Goal: Task Accomplishment & Management: Use online tool/utility

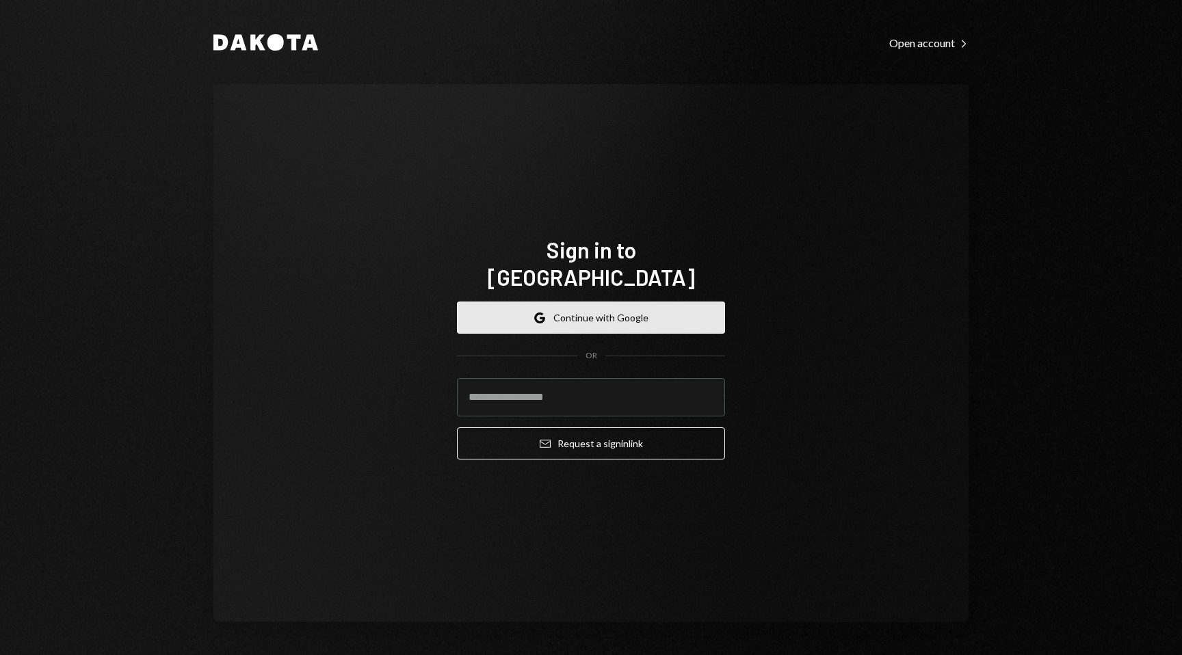
click at [577, 302] on button "Google Continue with Google" at bounding box center [591, 318] width 268 height 32
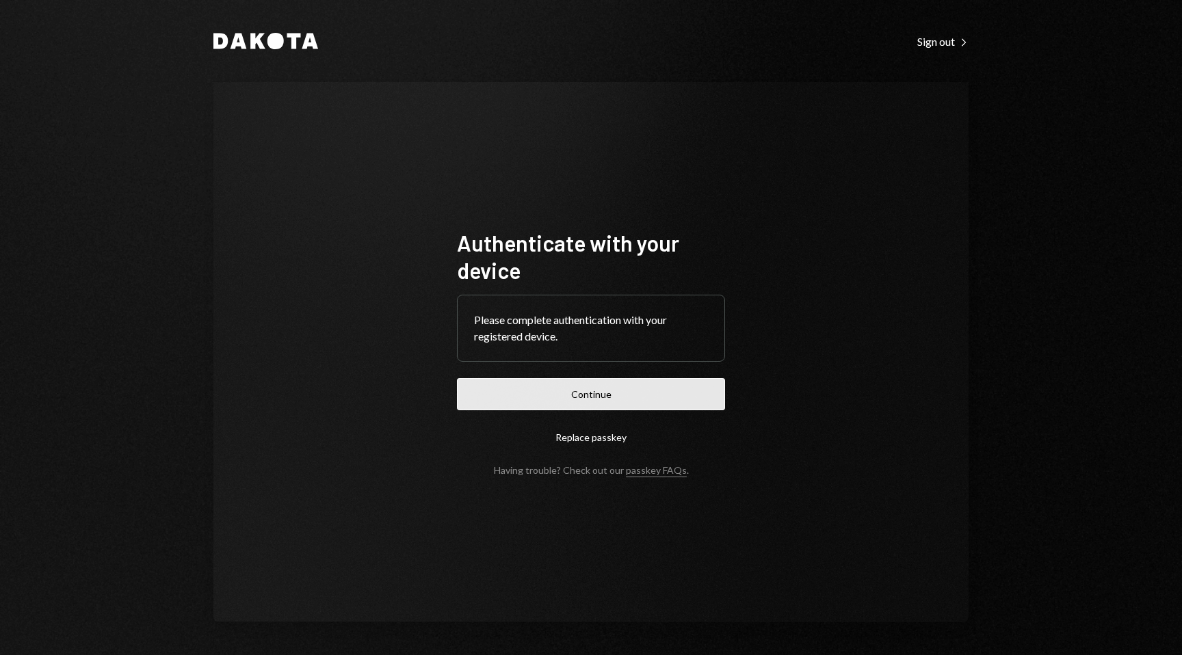
click at [602, 378] on button "Continue" at bounding box center [591, 394] width 268 height 32
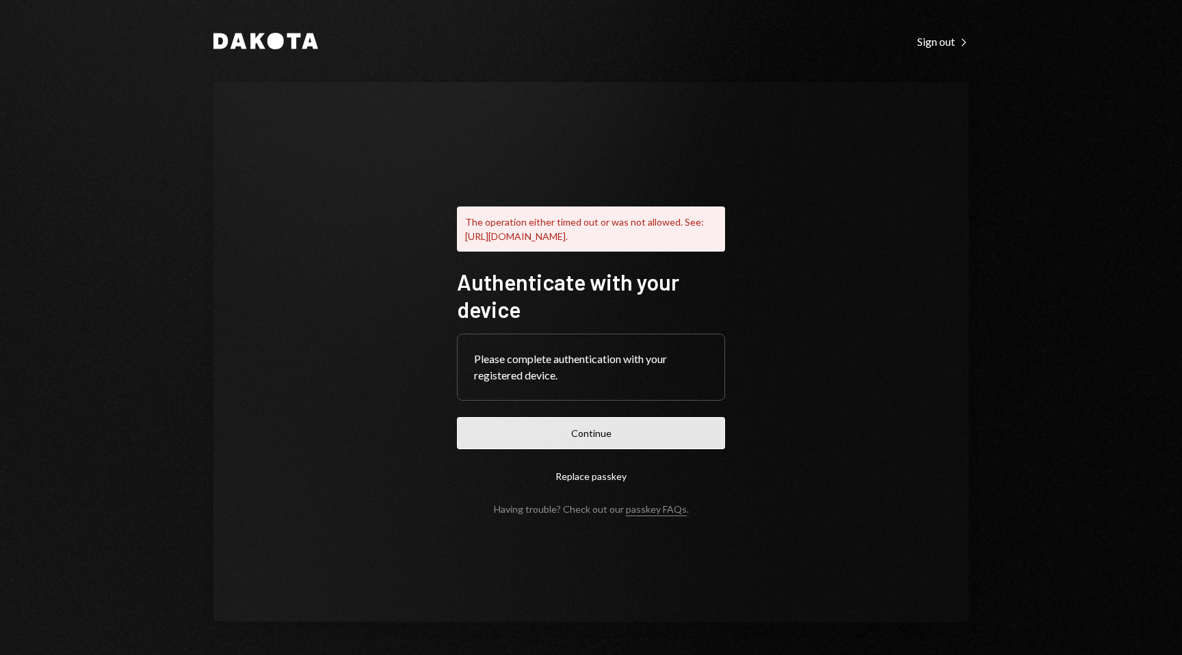
click at [604, 449] on button "Continue" at bounding box center [591, 433] width 268 height 32
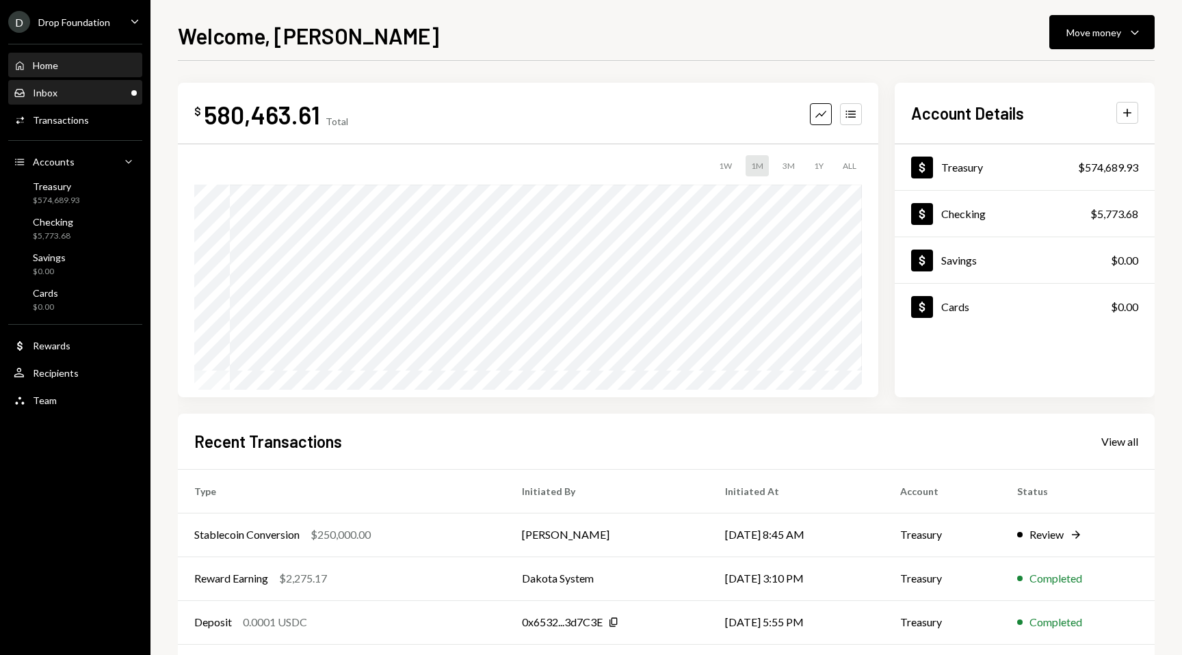
click at [89, 99] on div "Inbox Inbox" at bounding box center [75, 92] width 123 height 23
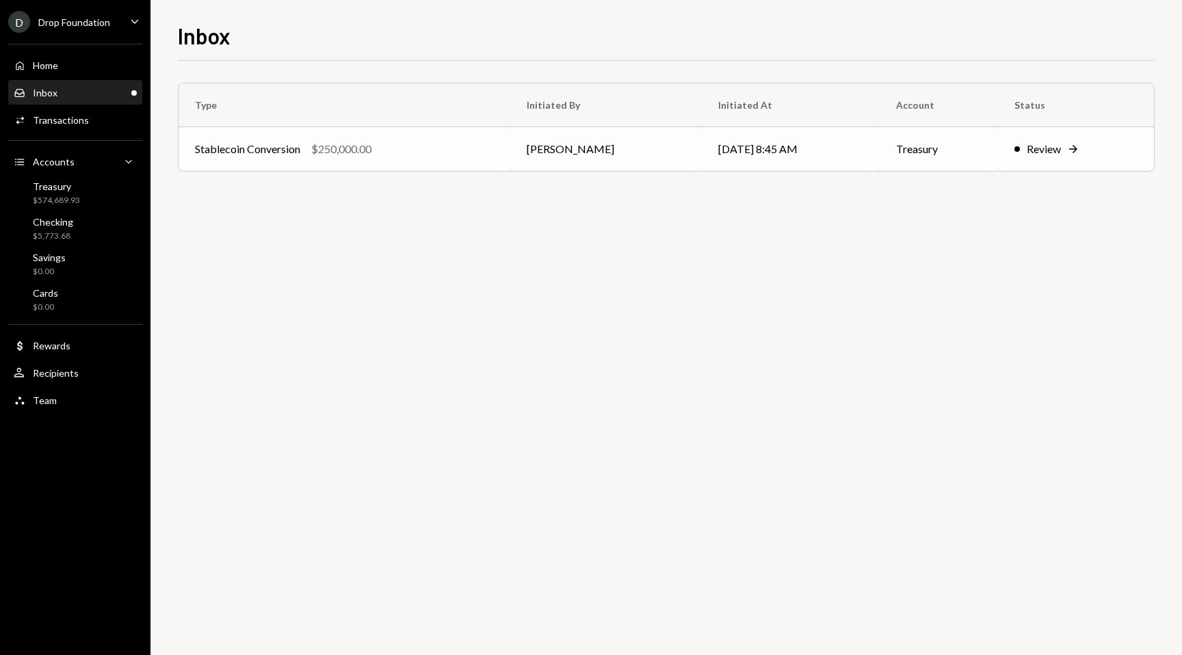
click at [1061, 149] on div "Review" at bounding box center [1043, 149] width 34 height 16
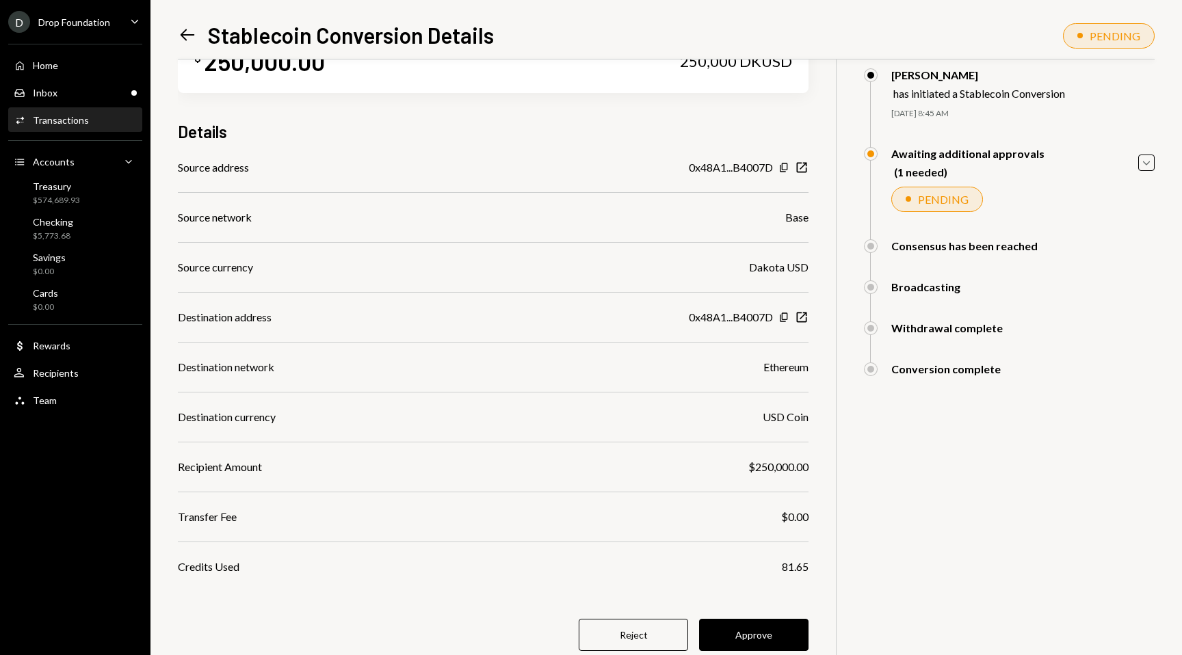
scroll to position [97, 0]
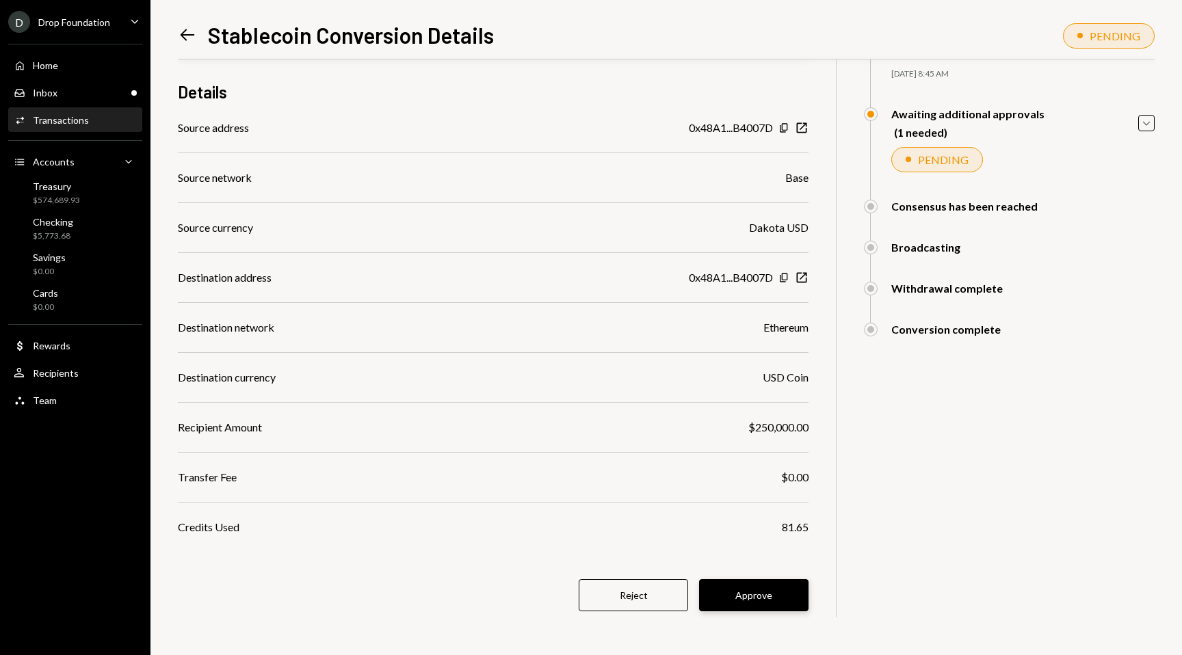
click at [765, 594] on button "Approve" at bounding box center [753, 595] width 109 height 32
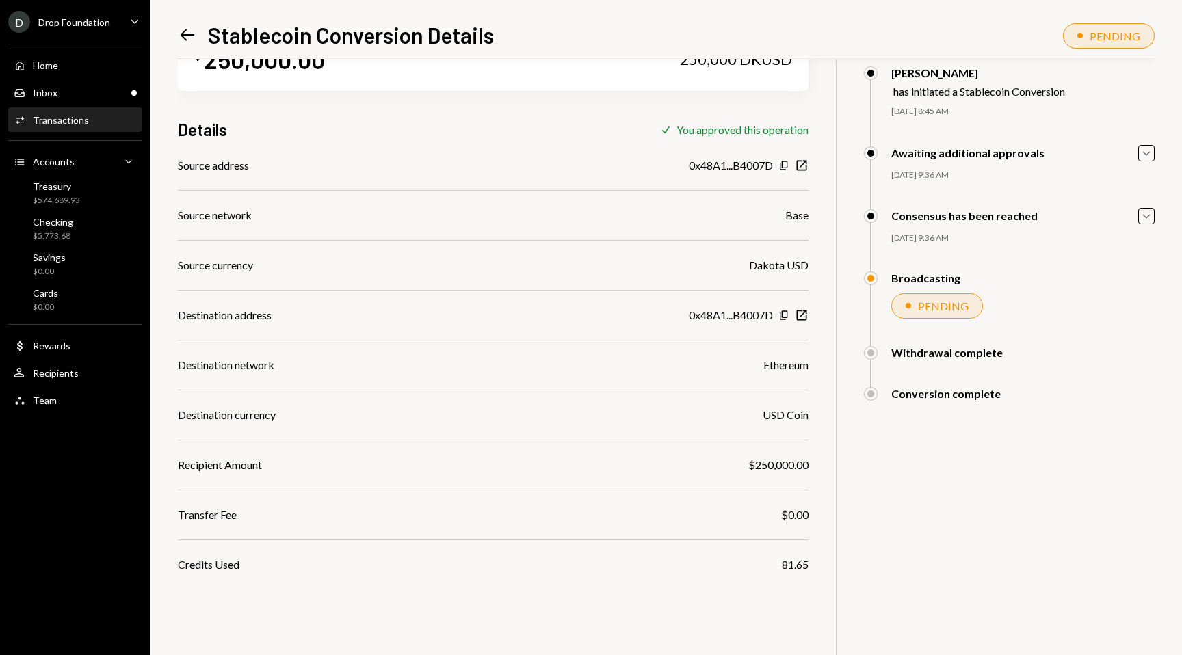
scroll to position [0, 0]
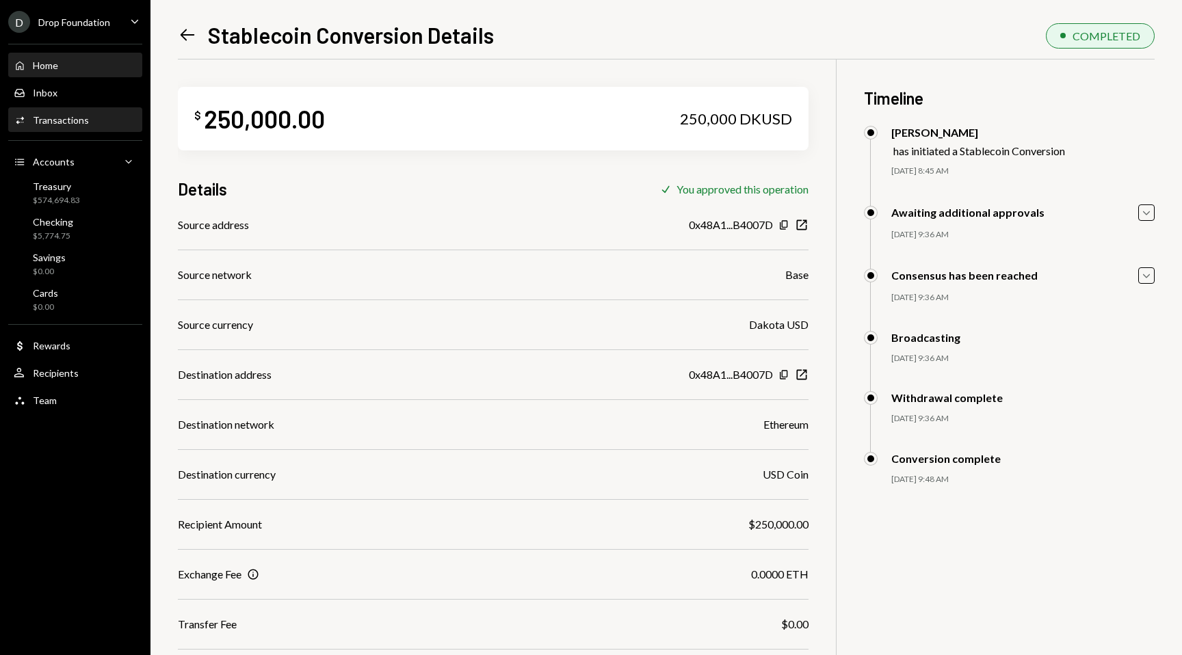
click at [79, 56] on div "Home Home" at bounding box center [75, 65] width 123 height 23
